Goal: Task Accomplishment & Management: Complete application form

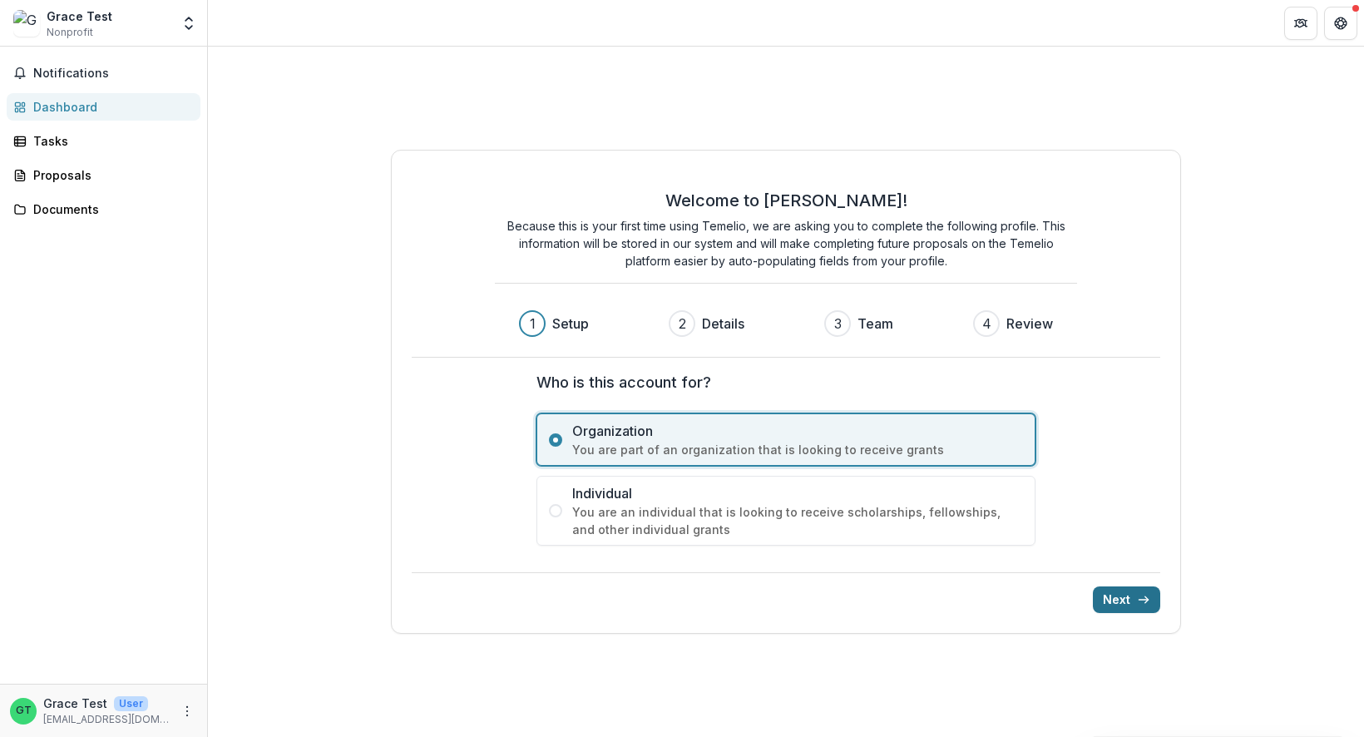
click at [1126, 602] on button "Next" at bounding box center [1126, 599] width 67 height 27
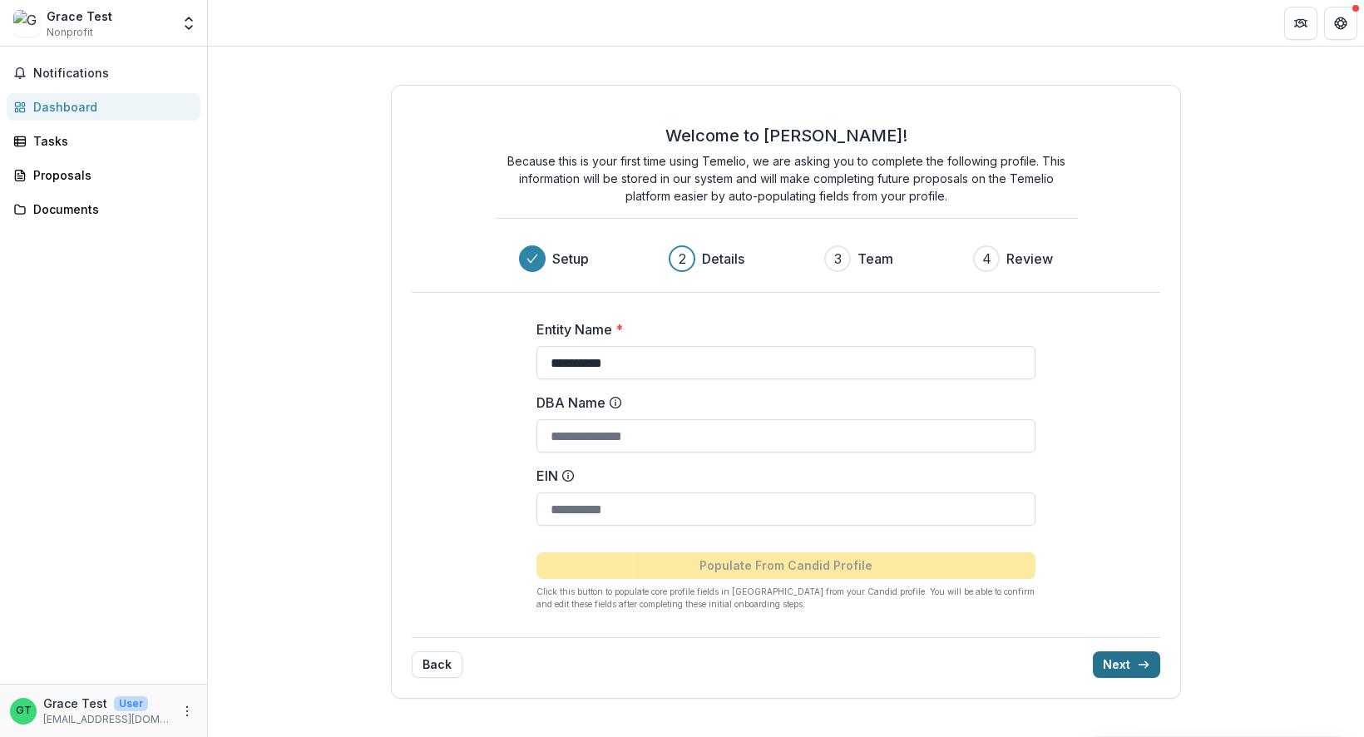
click at [1128, 665] on button "Next" at bounding box center [1126, 664] width 67 height 27
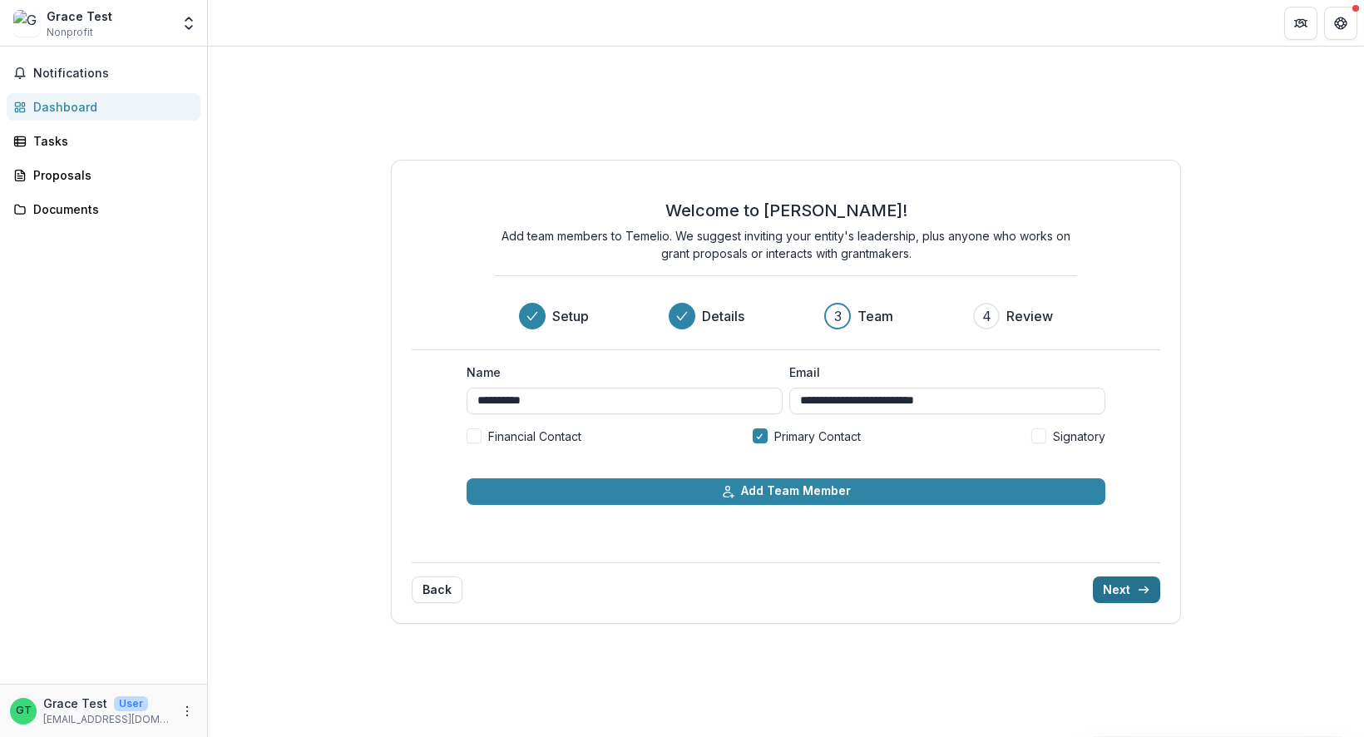
click at [1135, 589] on button "Next" at bounding box center [1126, 589] width 67 height 27
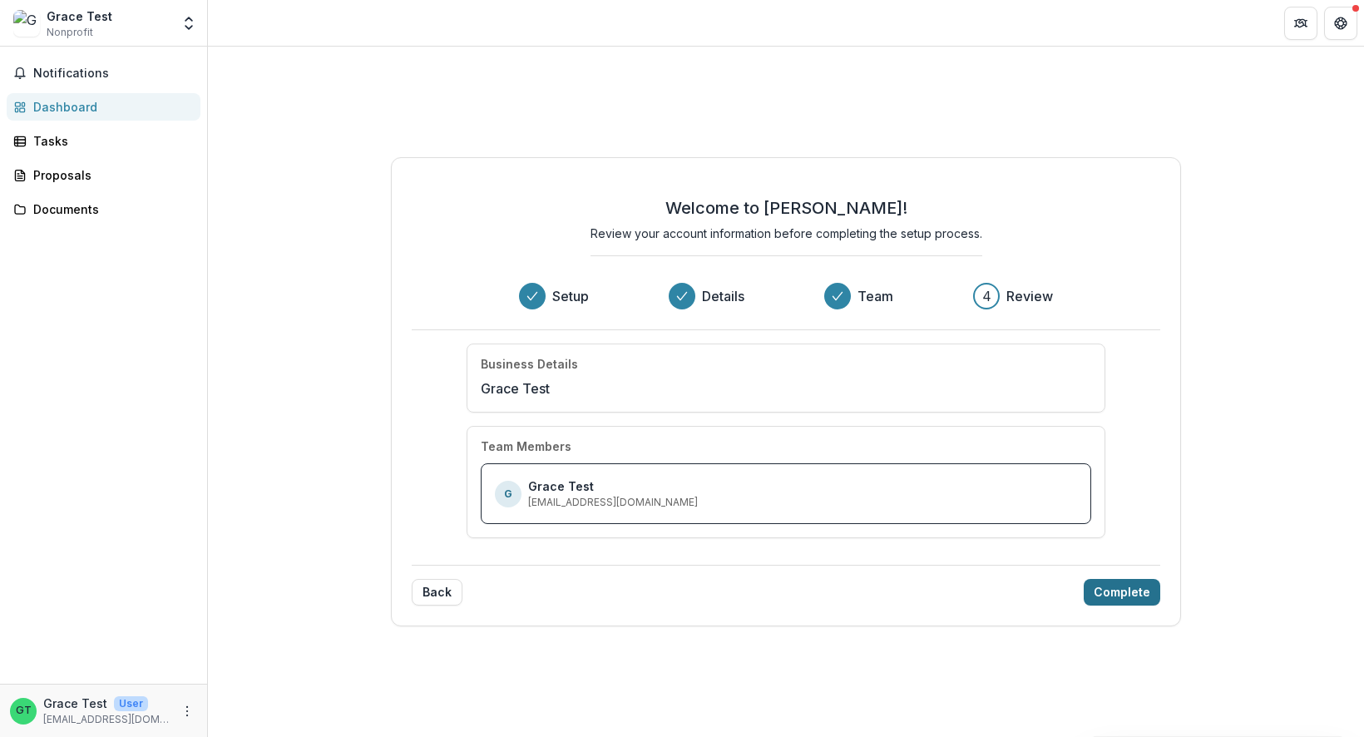
click at [1117, 594] on button "Complete" at bounding box center [1121, 592] width 76 height 27
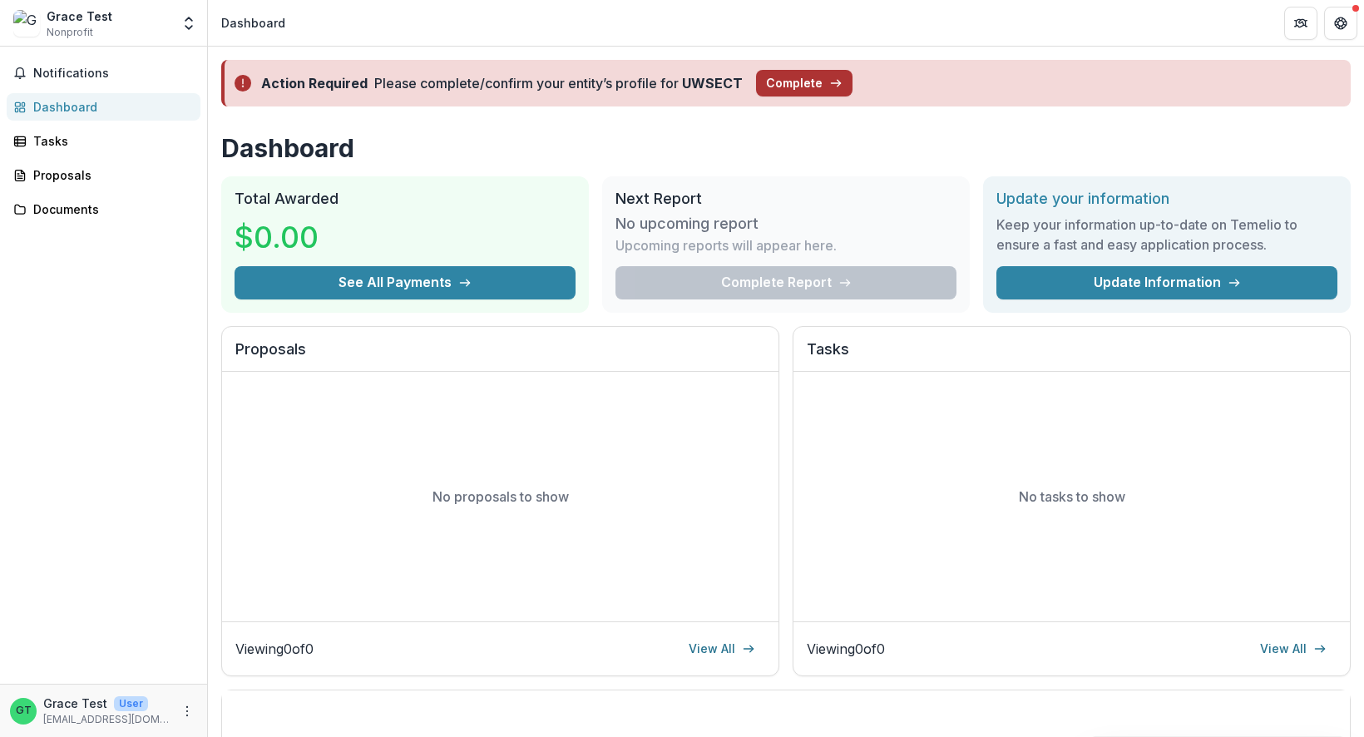
click at [770, 87] on button "Complete" at bounding box center [804, 83] width 96 height 27
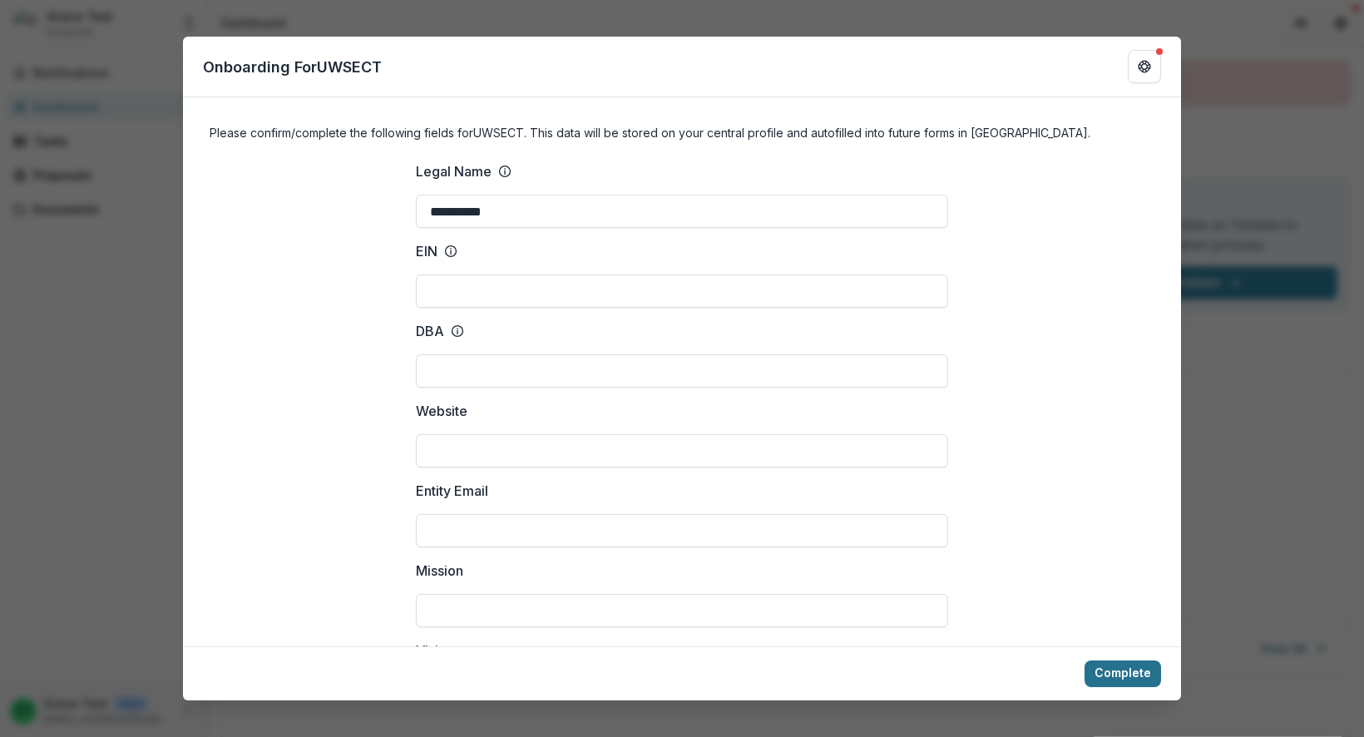
click at [1111, 674] on button "Complete" at bounding box center [1122, 673] width 76 height 27
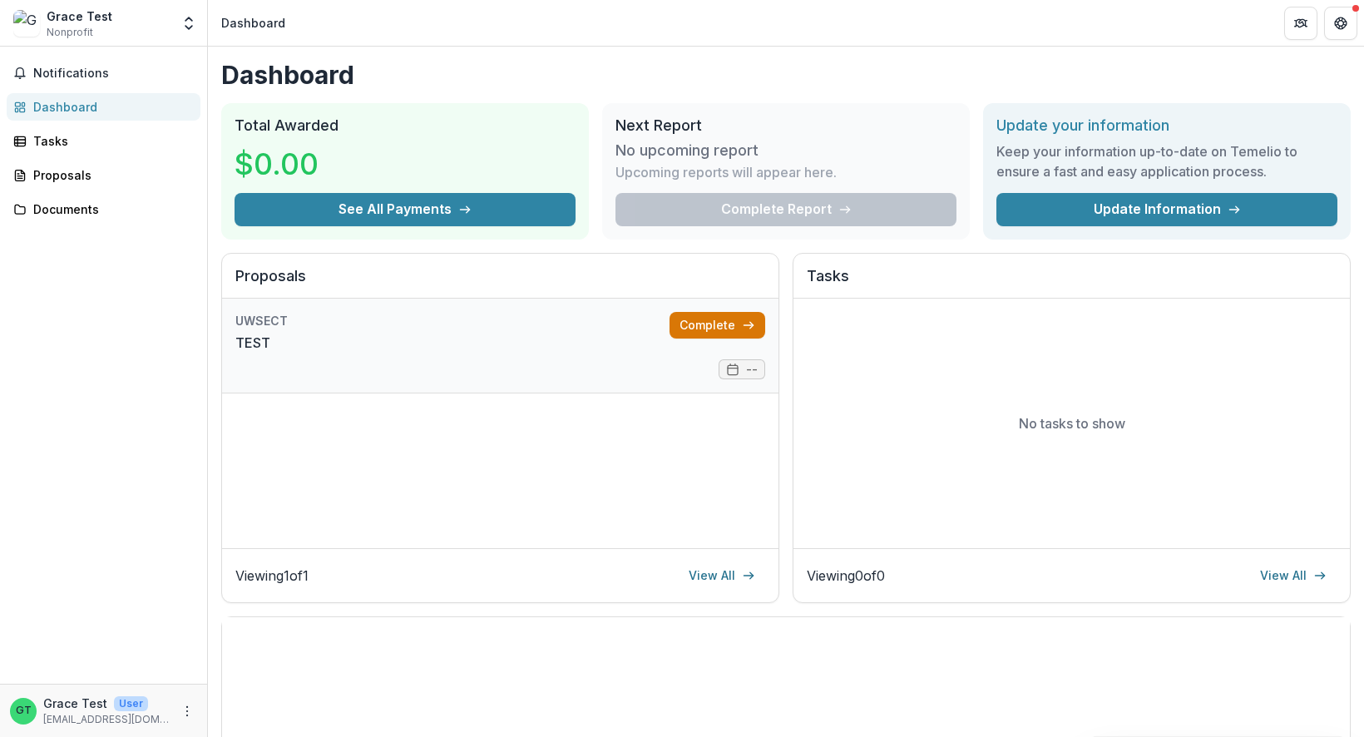
click at [719, 331] on link "Complete" at bounding box center [717, 325] width 96 height 27
click at [90, 113] on div "Dashboard" at bounding box center [110, 106] width 154 height 17
click at [713, 412] on link "Complete" at bounding box center [717, 420] width 96 height 27
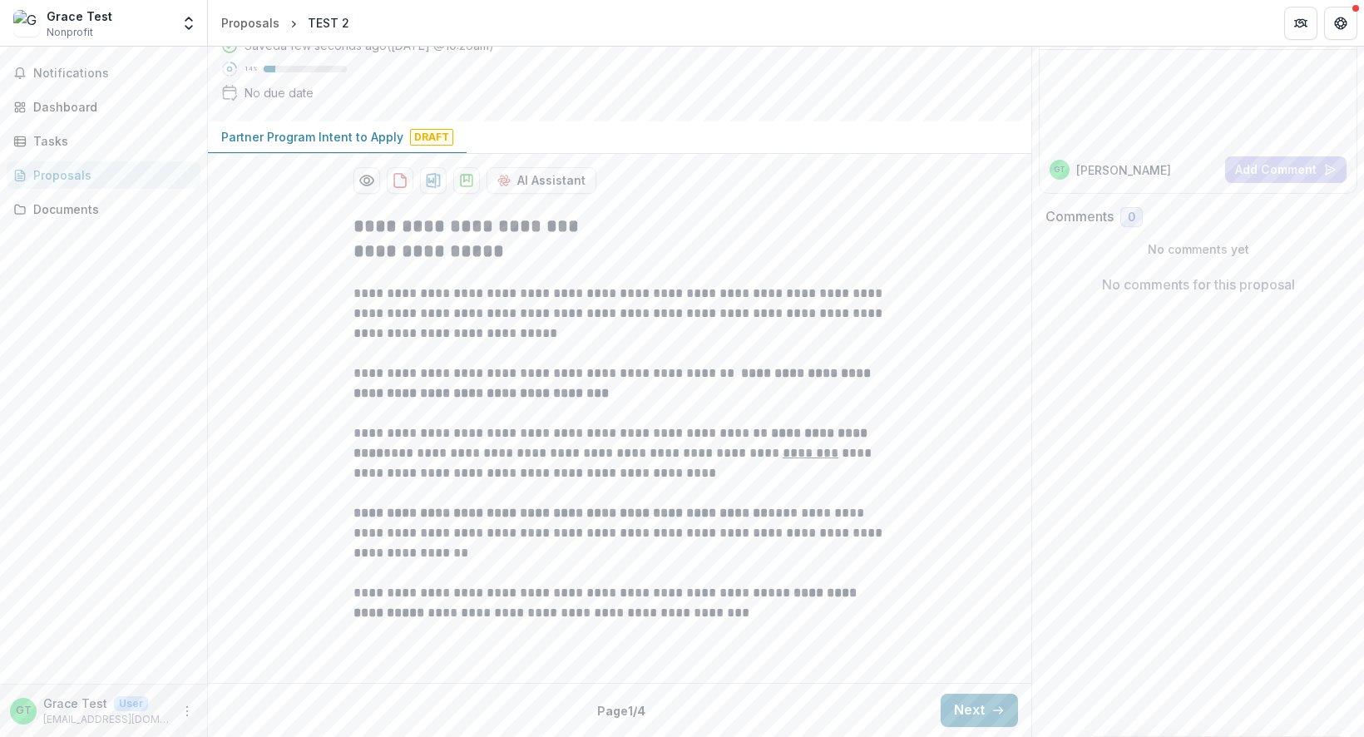
scroll to position [285, 0]
click at [991, 703] on icon "button" at bounding box center [997, 709] width 13 height 13
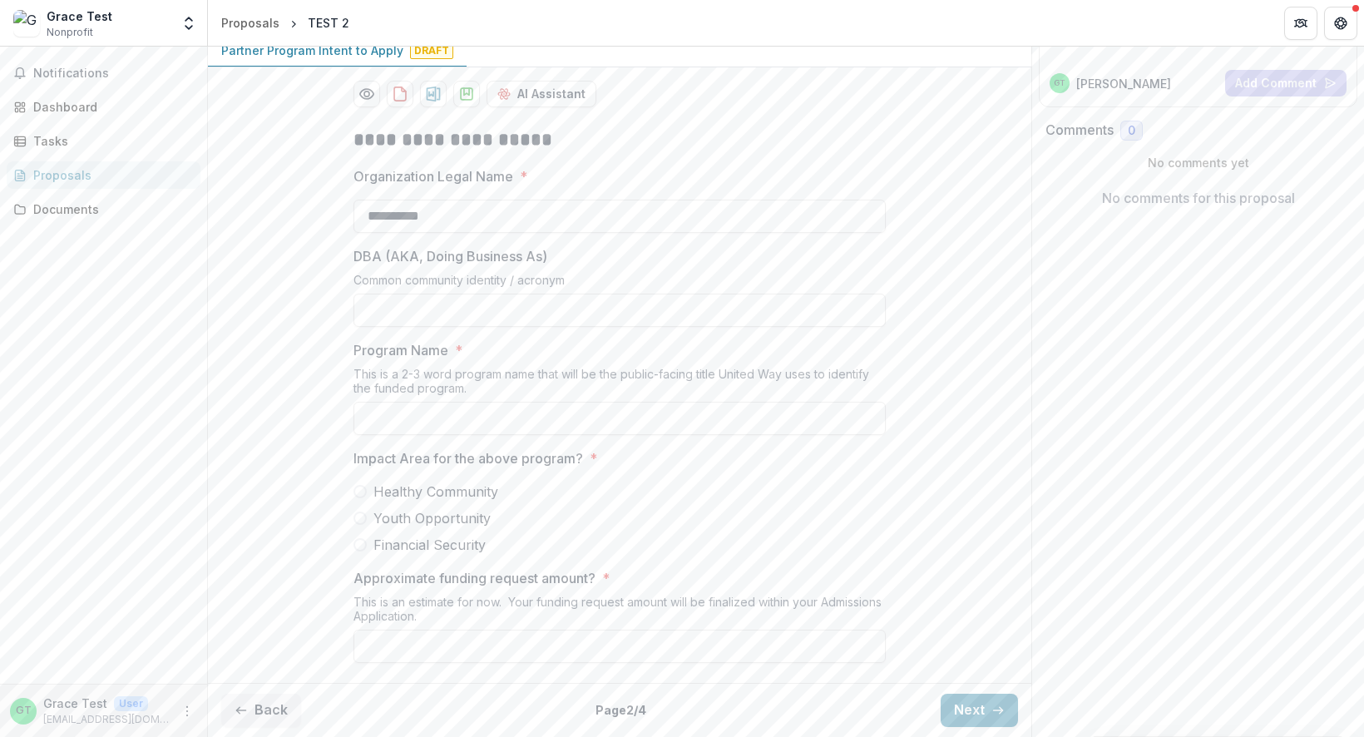
scroll to position [371, 0]
click at [973, 711] on button "Next" at bounding box center [978, 709] width 77 height 33
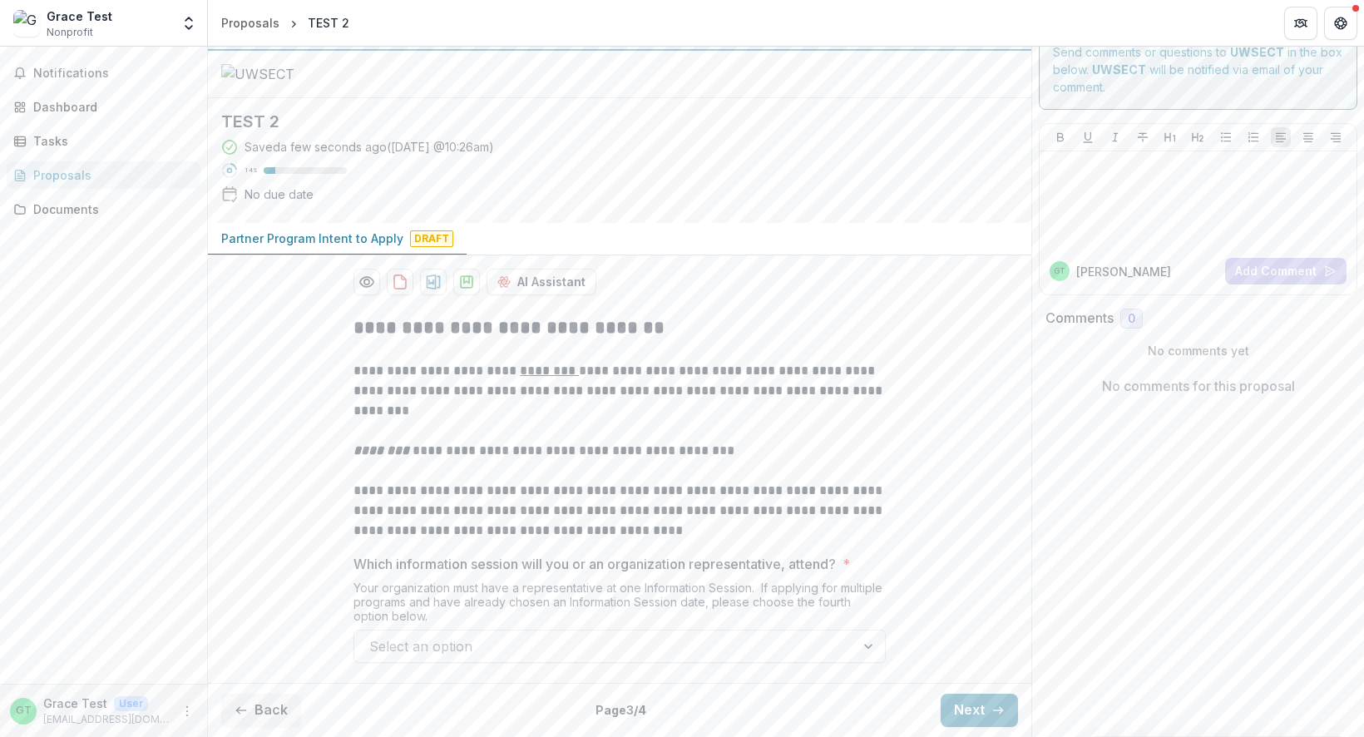
scroll to position [0, 0]
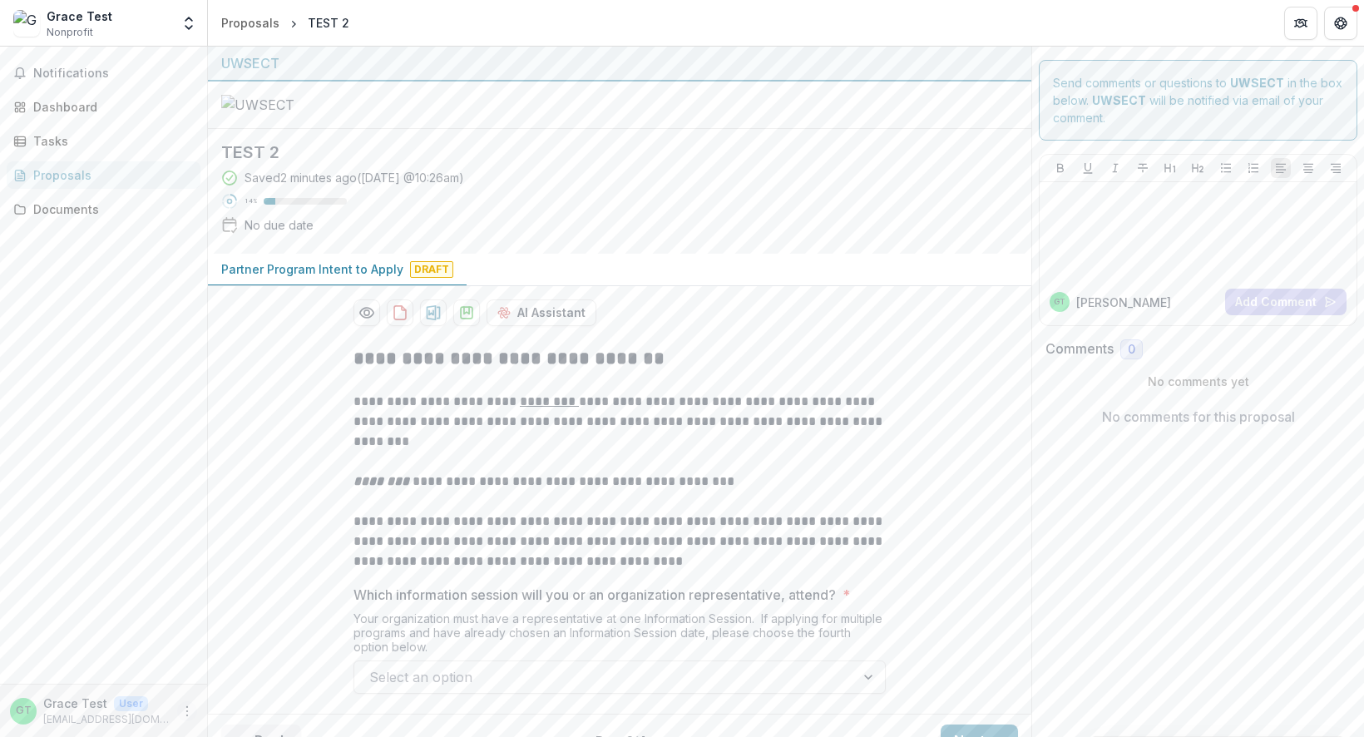
click at [192, 703] on button "More" at bounding box center [187, 711] width 20 height 20
click at [267, 708] on button "Logout" at bounding box center [297, 702] width 178 height 27
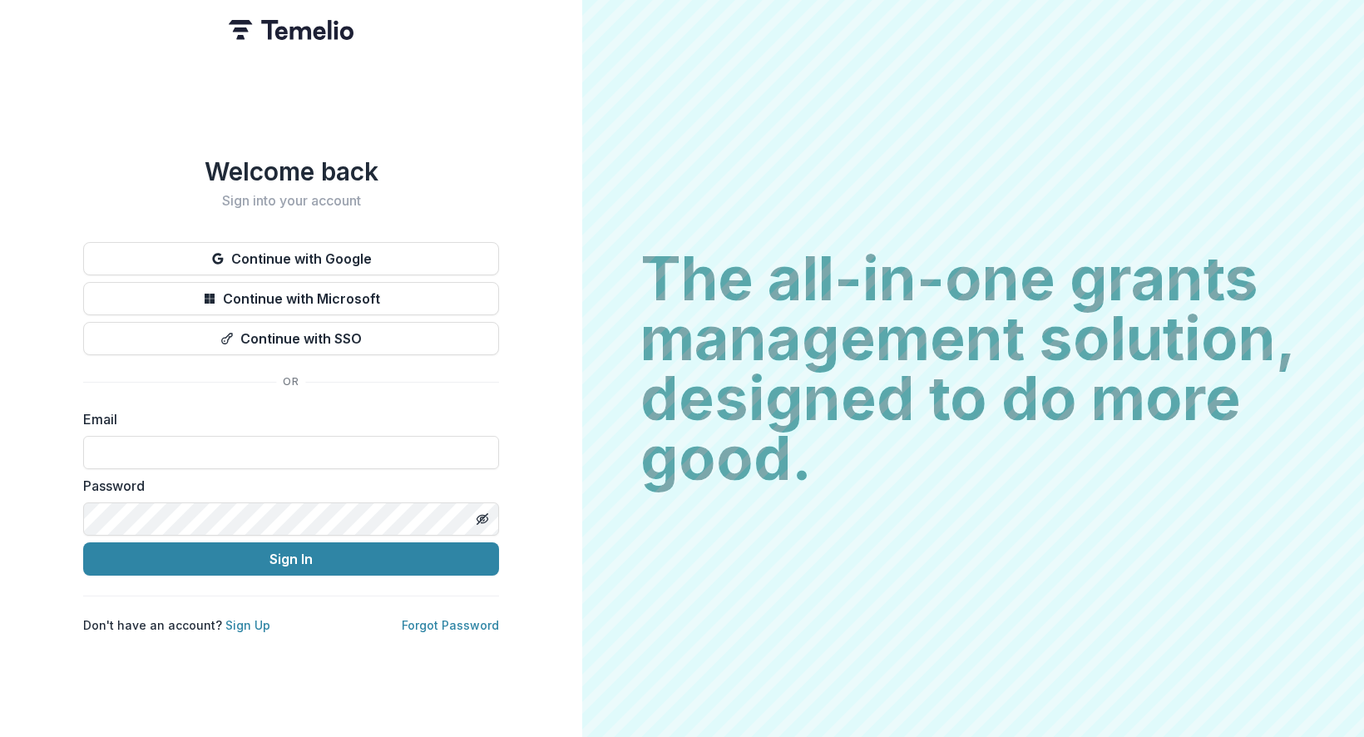
paste input "**********"
type input "**********"
click at [291, 551] on button "Sign In" at bounding box center [291, 558] width 416 height 33
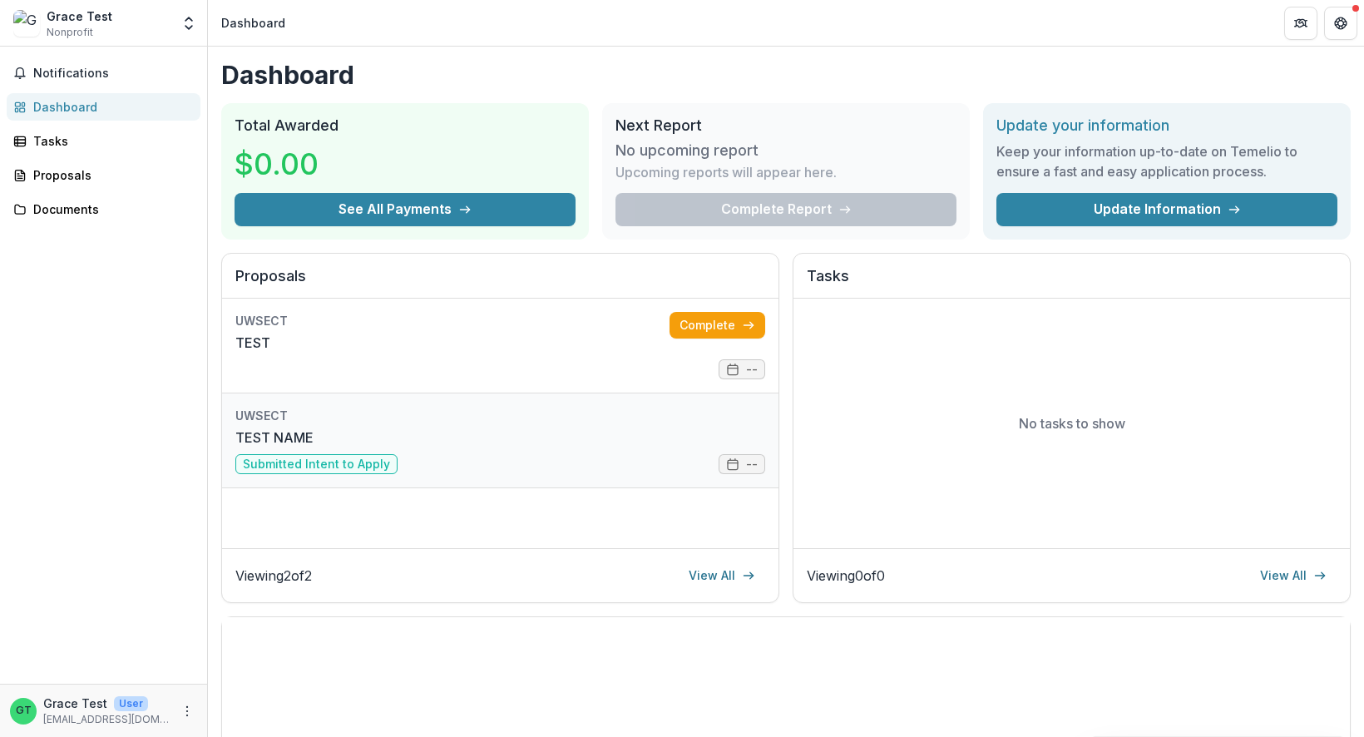
click at [313, 427] on link "TEST NAME" at bounding box center [274, 437] width 78 height 20
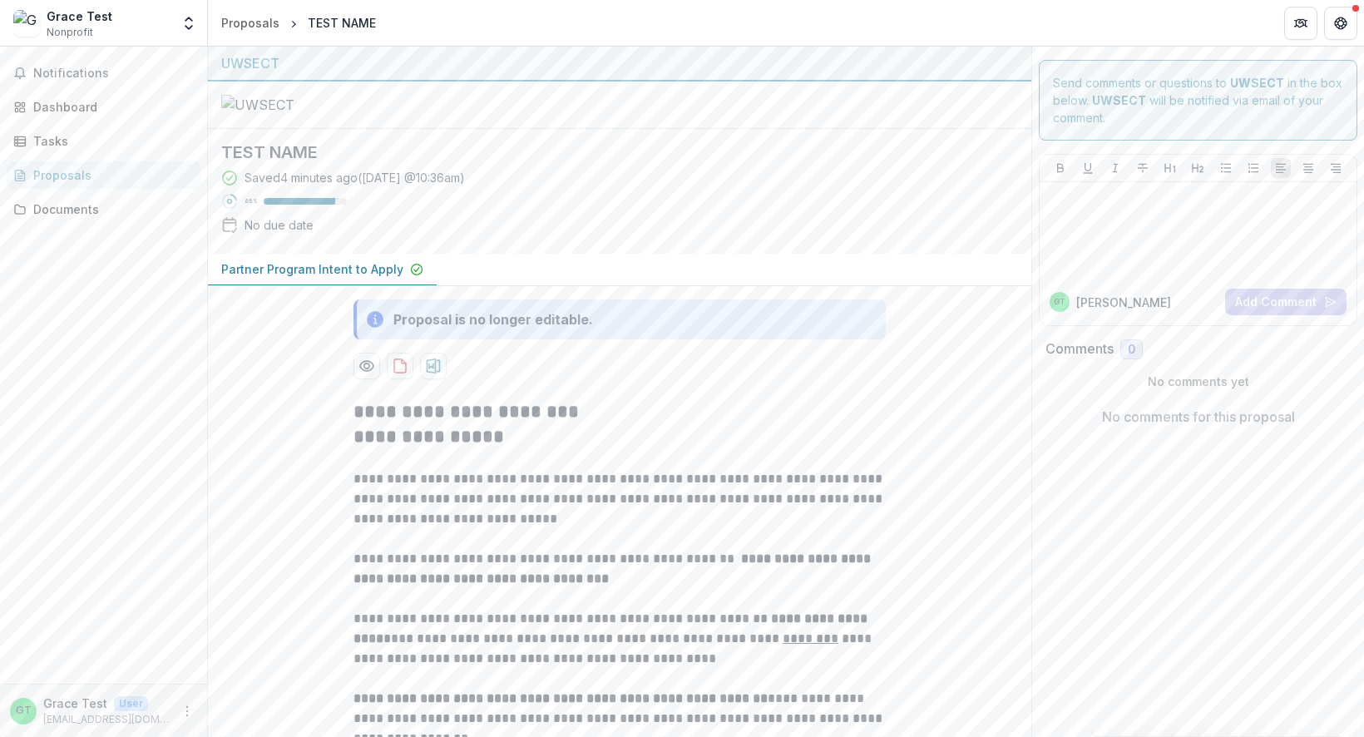
click at [100, 176] on div "Proposals" at bounding box center [110, 174] width 154 height 17
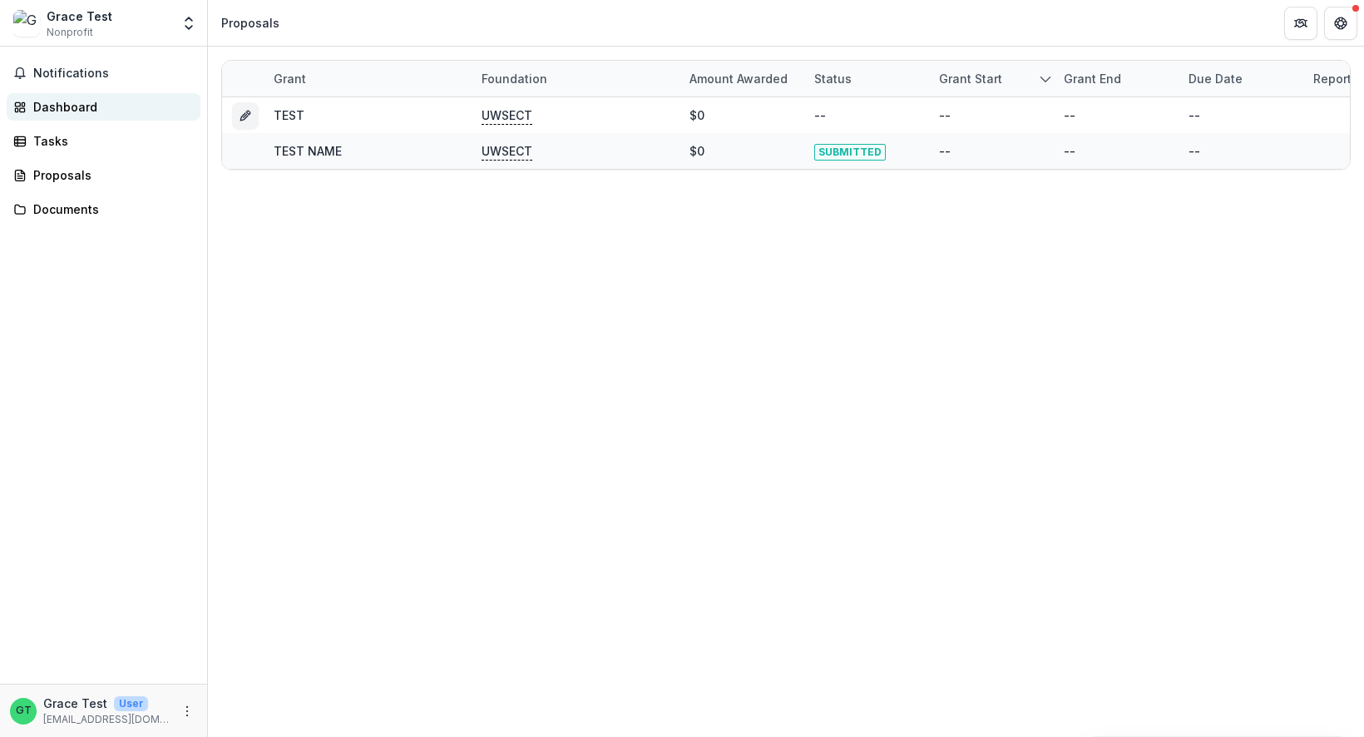
click at [82, 110] on div "Dashboard" at bounding box center [110, 106] width 154 height 17
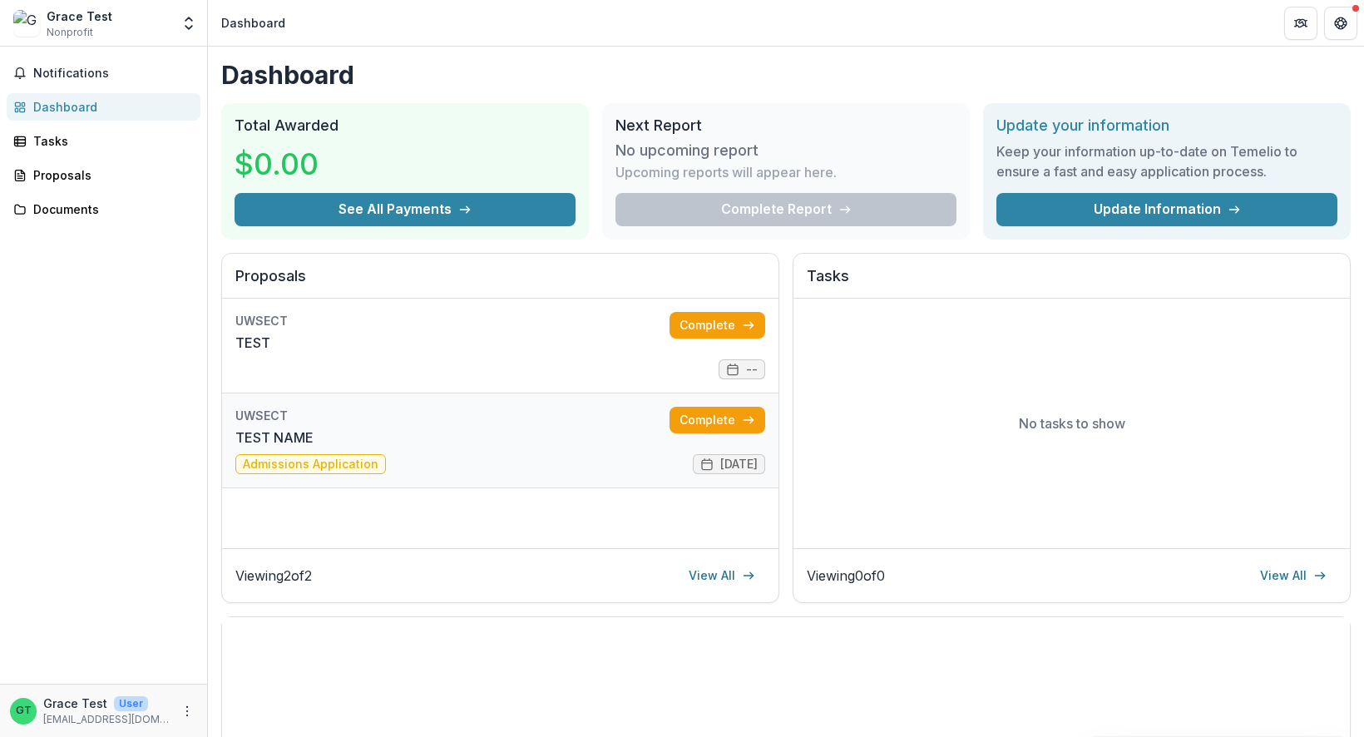
click at [313, 427] on link "TEST NAME" at bounding box center [274, 437] width 78 height 20
click at [190, 711] on icon "More" at bounding box center [186, 710] width 13 height 13
click at [264, 695] on button "Logout" at bounding box center [297, 702] width 178 height 27
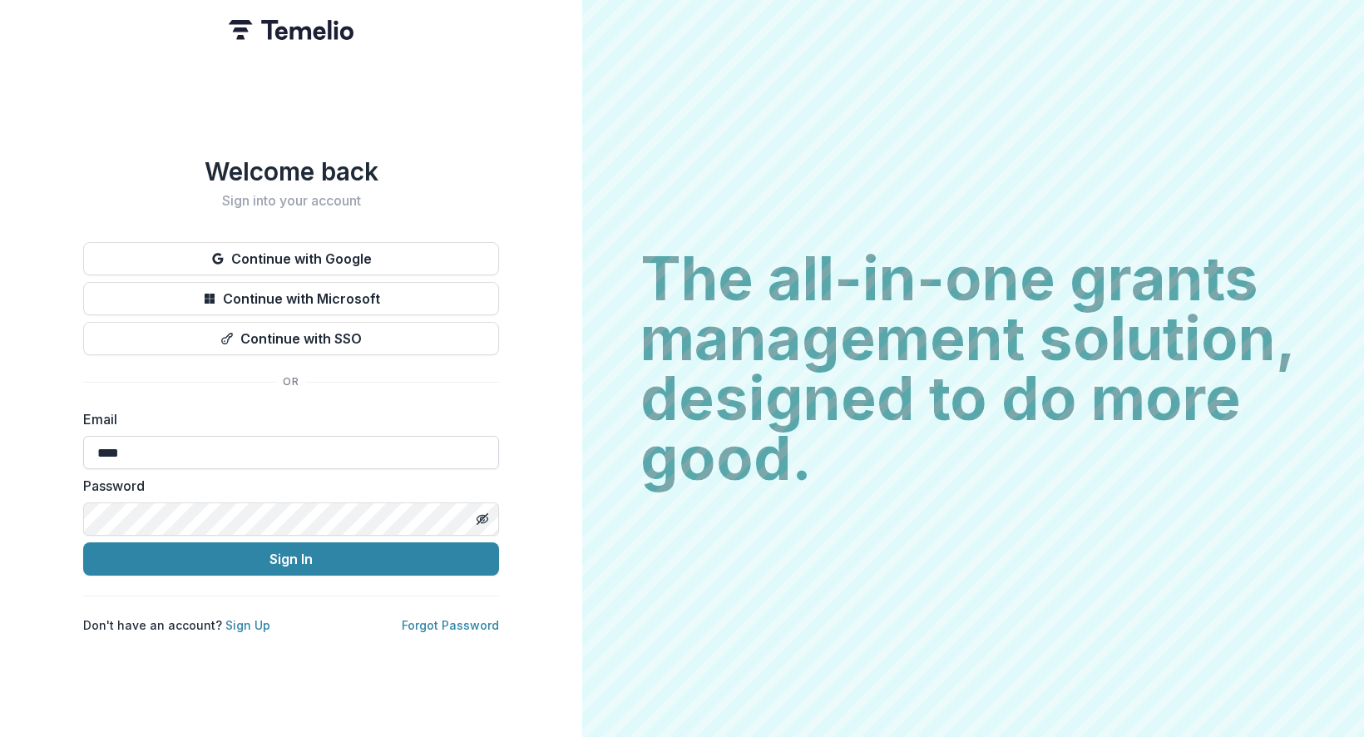
type input "*****"
click at [180, 458] on input "*****" at bounding box center [291, 452] width 416 height 33
paste input "**********"
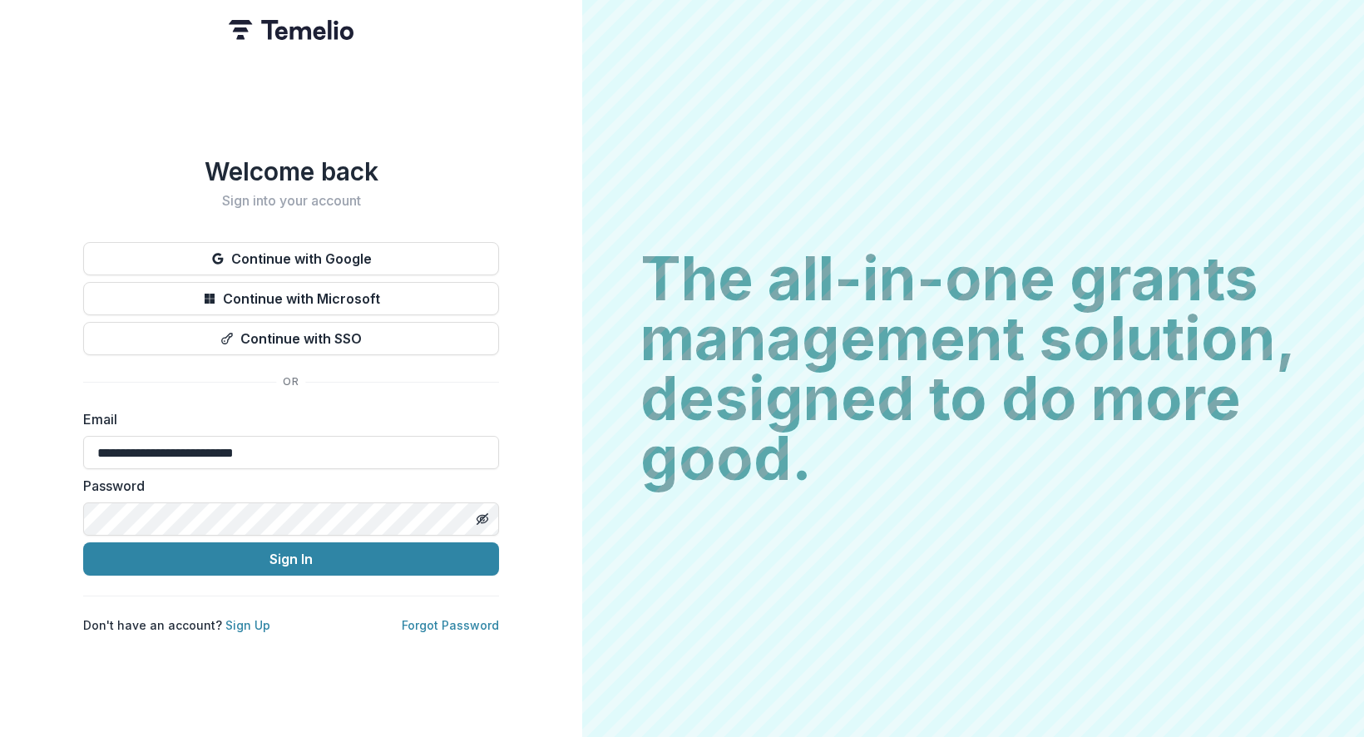
type input "**********"
click at [291, 551] on button "Sign In" at bounding box center [291, 558] width 416 height 33
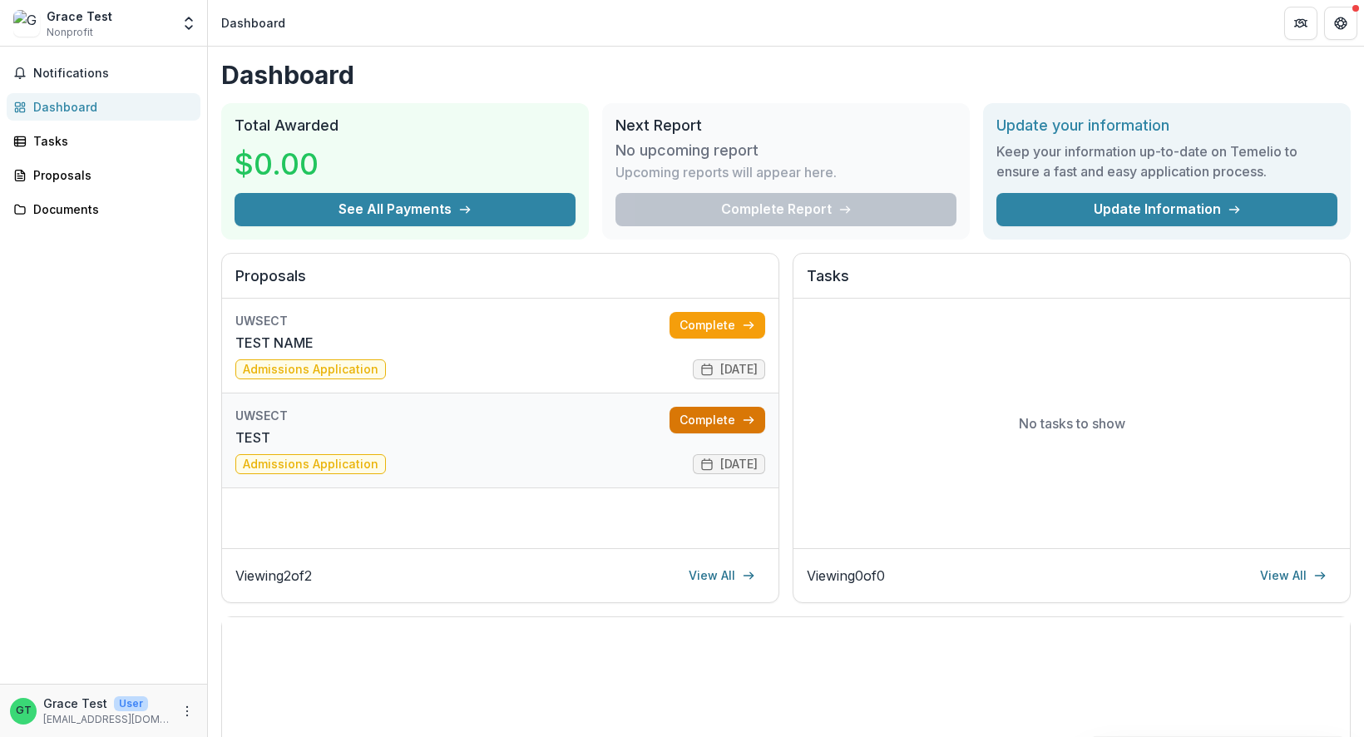
click at [715, 427] on link "Complete" at bounding box center [717, 420] width 96 height 27
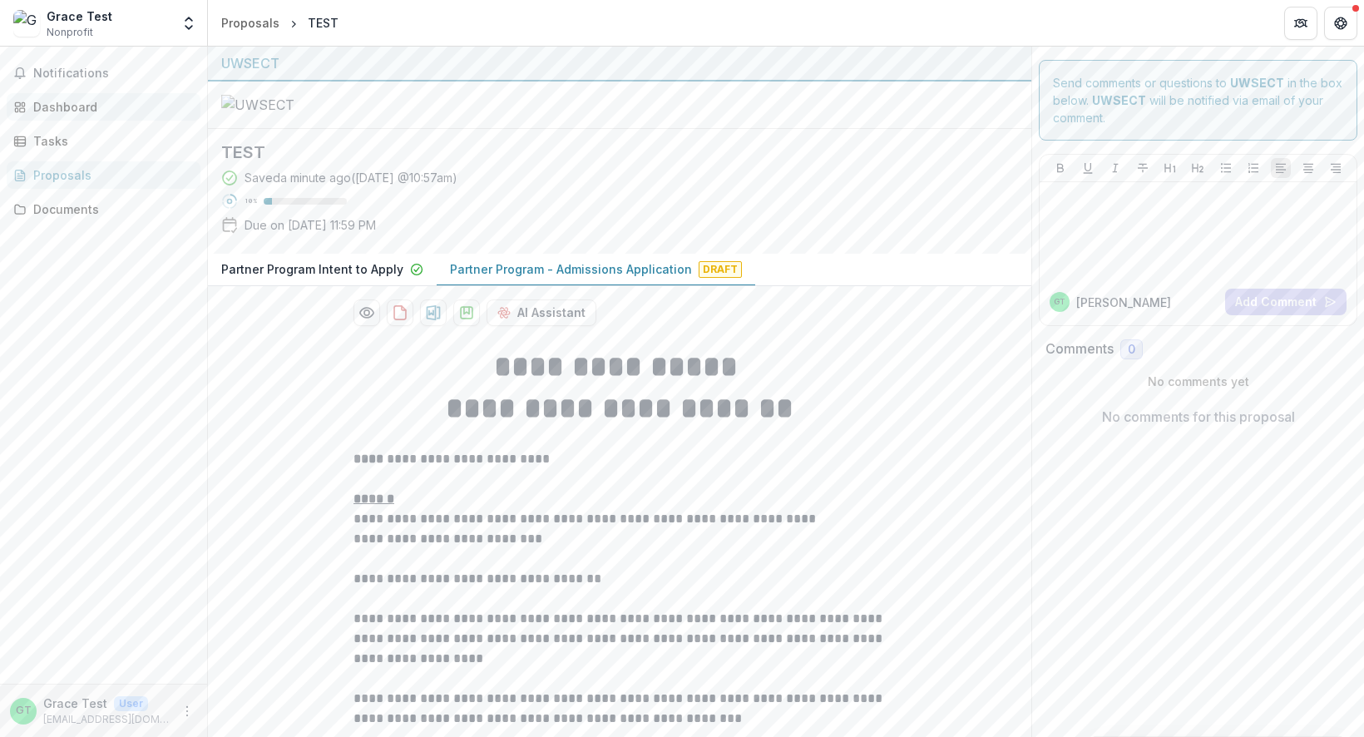
click at [79, 110] on div "Dashboard" at bounding box center [110, 106] width 154 height 17
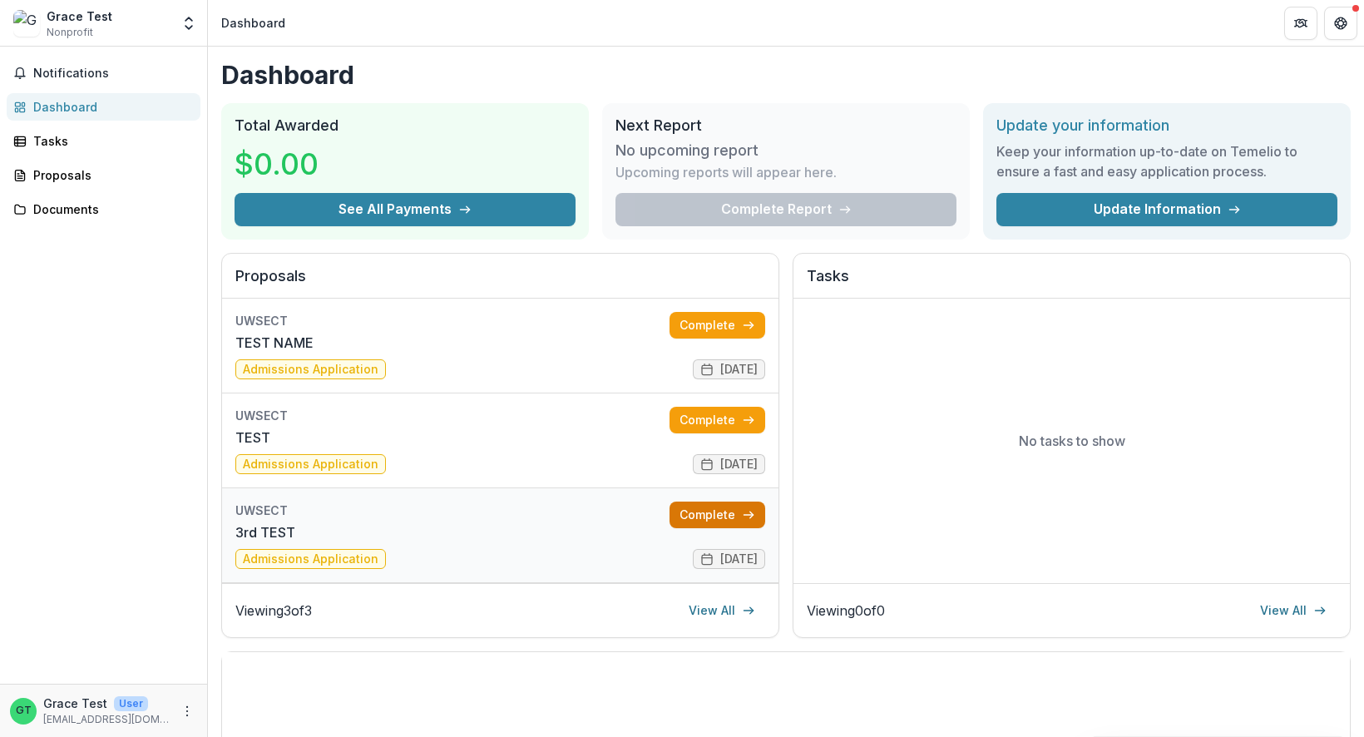
click at [722, 511] on link "Complete" at bounding box center [717, 514] width 96 height 27
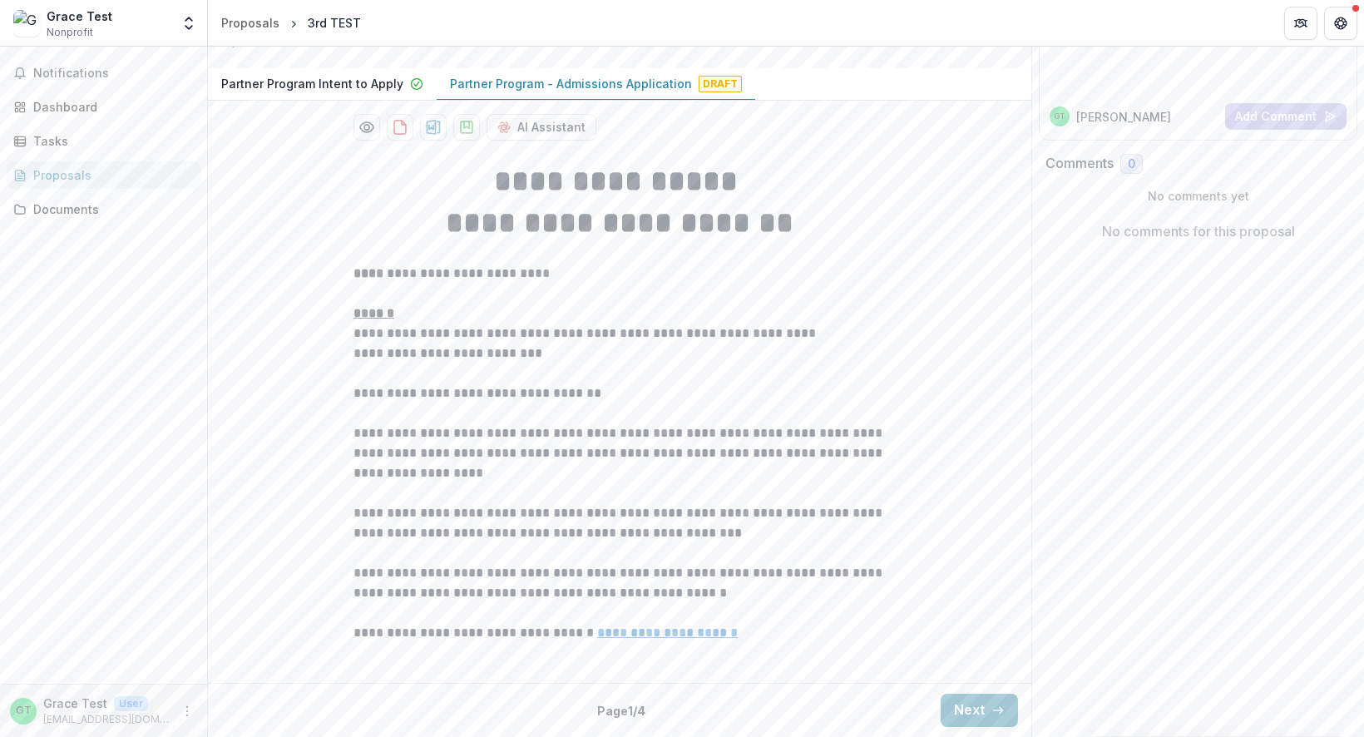
scroll to position [338, 0]
click at [977, 724] on button "Next" at bounding box center [978, 709] width 77 height 33
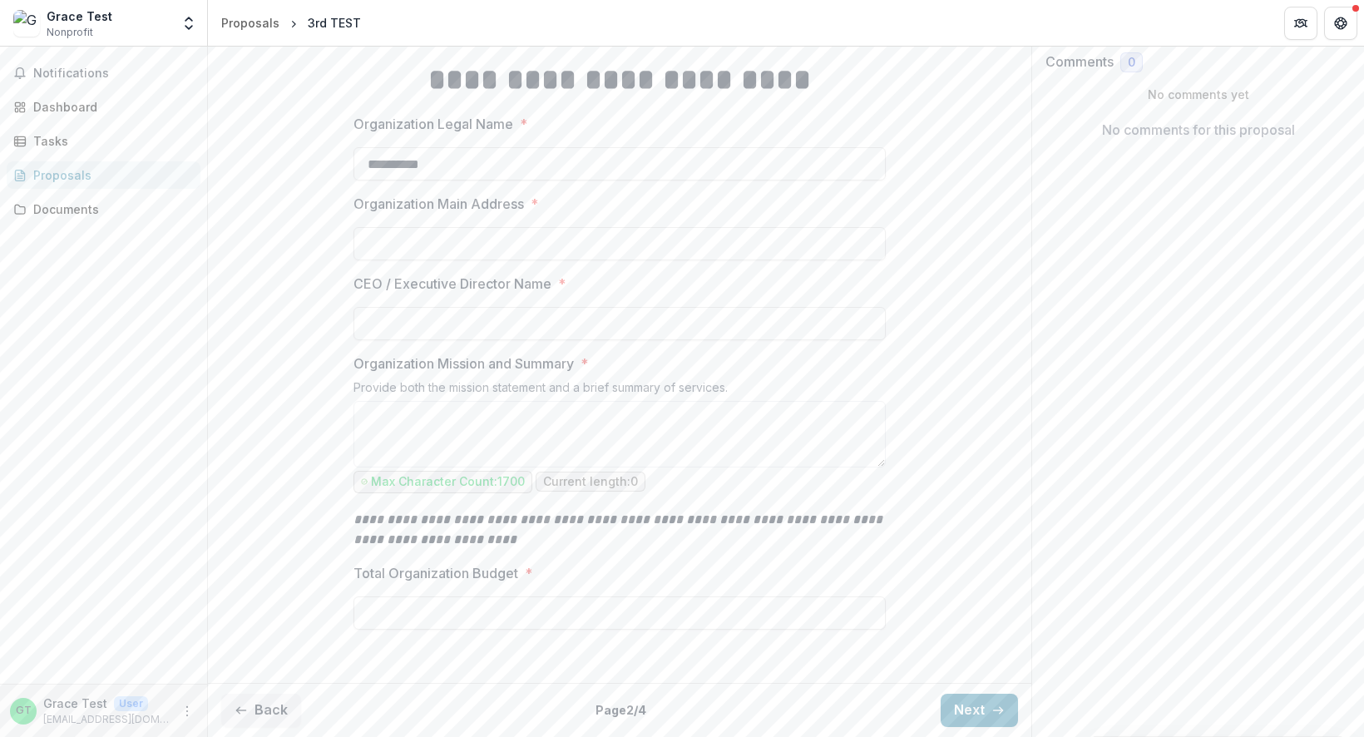
scroll to position [0, 0]
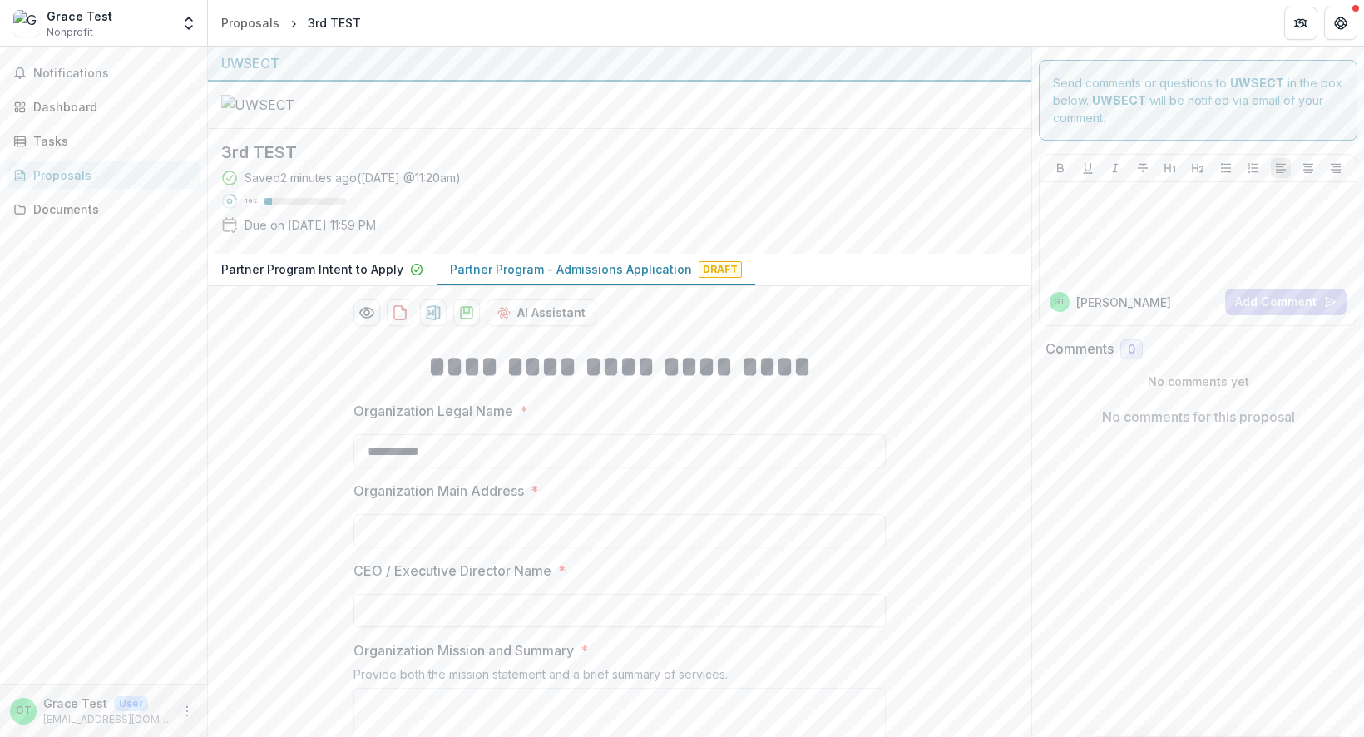
click at [188, 710] on icon "More" at bounding box center [186, 710] width 13 height 13
click at [278, 697] on button "Logout" at bounding box center [297, 702] width 178 height 27
